Goal: Transaction & Acquisition: Purchase product/service

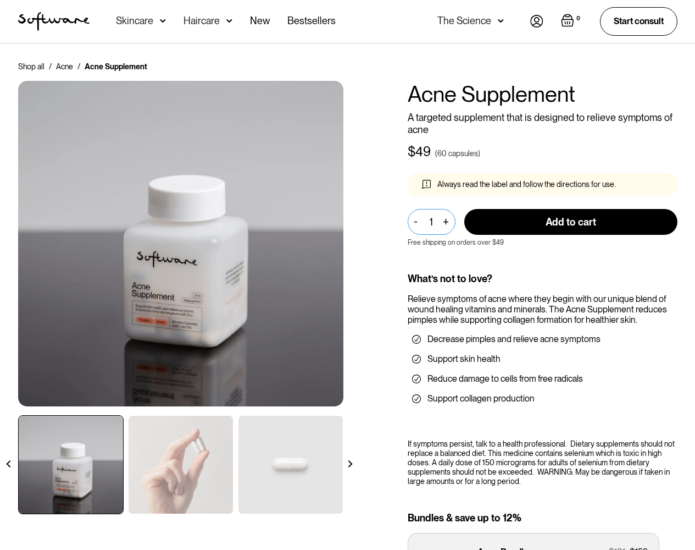
click at [431, 222] on input "1" at bounding box center [432, 222] width 48 height 26
type input "1"
click at [571, 222] on input "Add to cart" at bounding box center [570, 222] width 213 height 26
click at [571, 21] on img "Open cart" at bounding box center [567, 20] width 13 height 13
